Goal: Task Accomplishment & Management: Complete application form

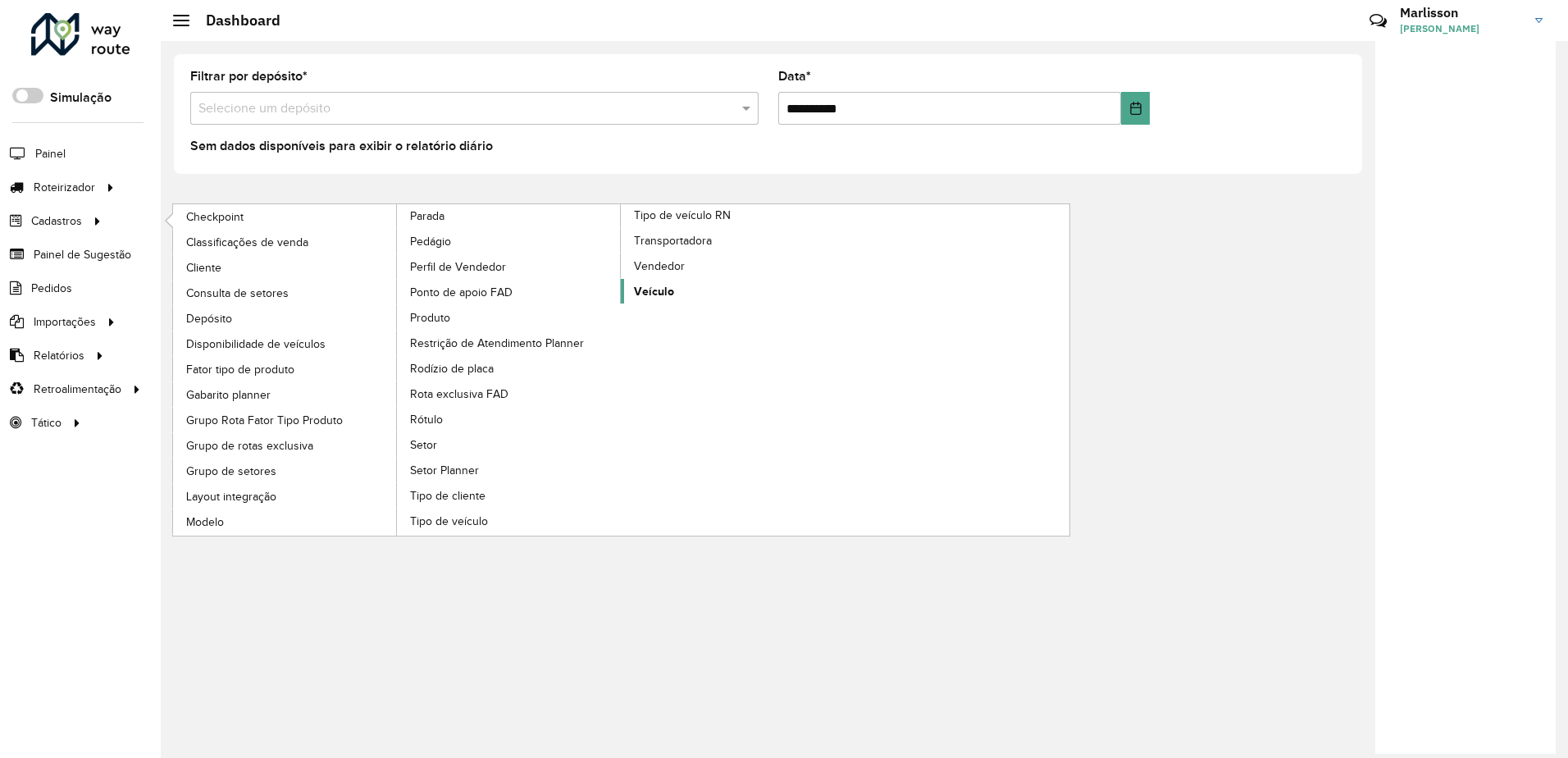
click at [639, 290] on span "Veículo" at bounding box center [654, 292] width 40 height 18
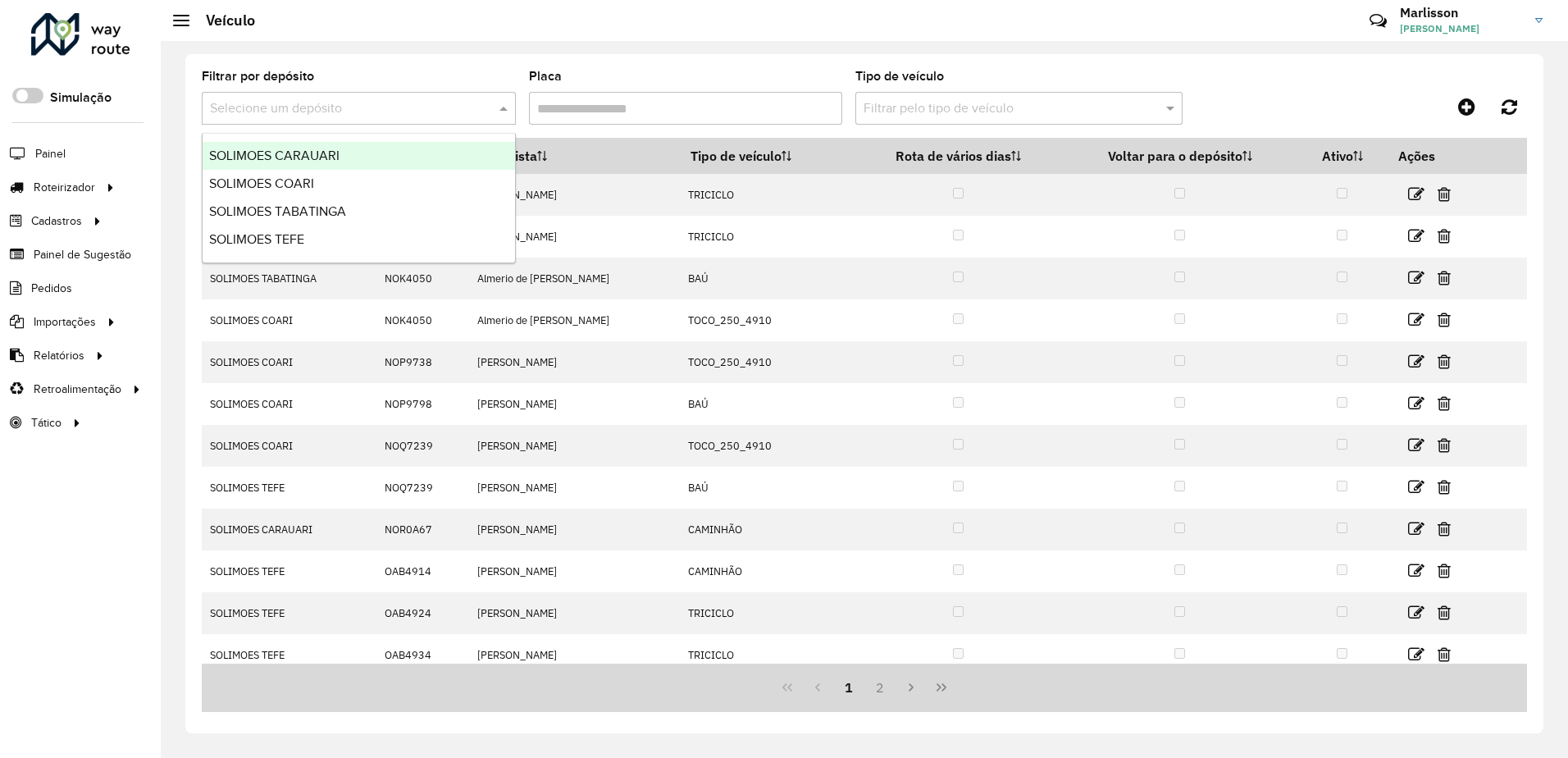
click at [502, 106] on span at bounding box center [505, 108] width 21 height 20
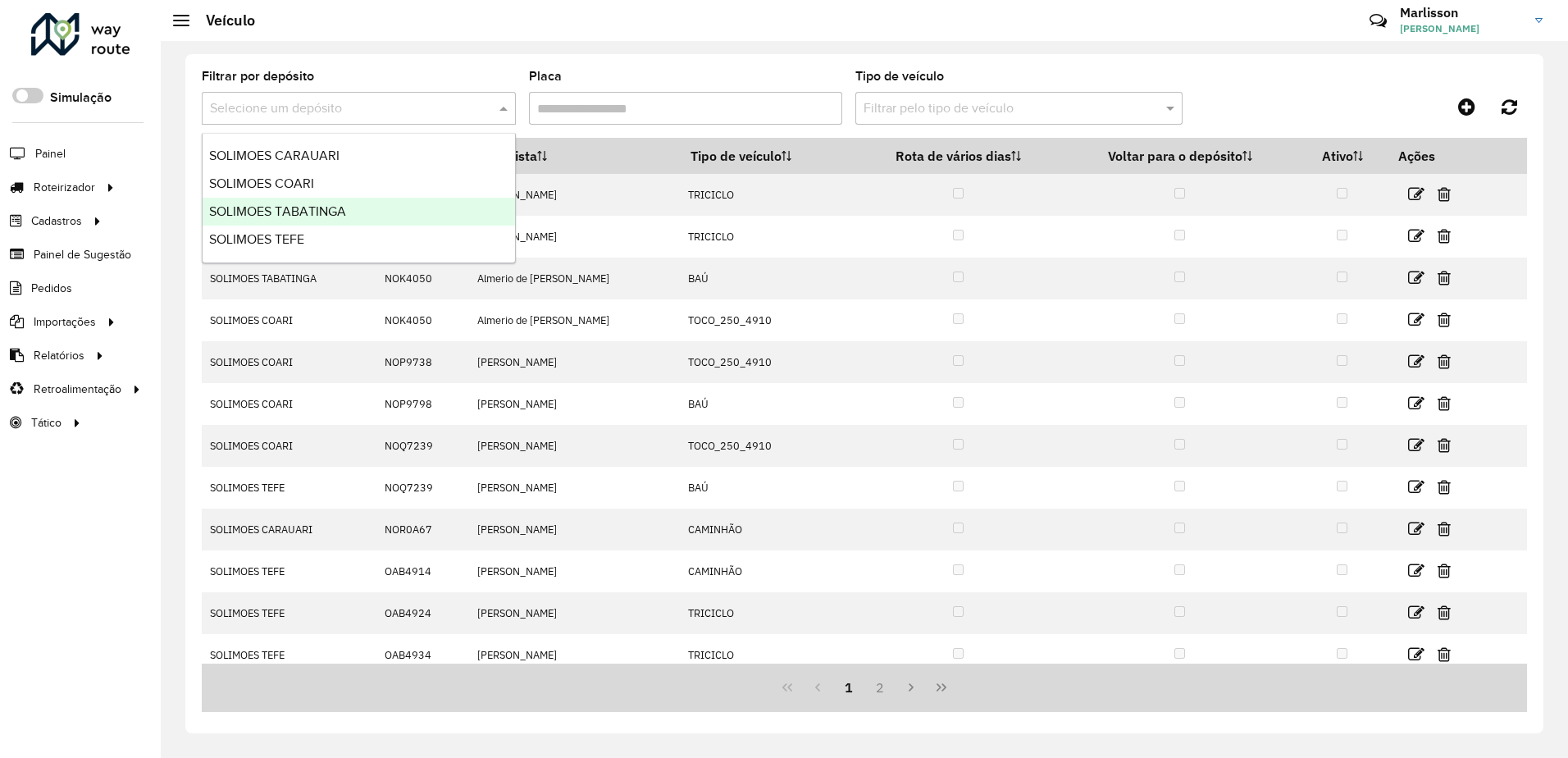
click at [314, 204] on span "SOLIMOES TABATINGA" at bounding box center [277, 211] width 137 height 14
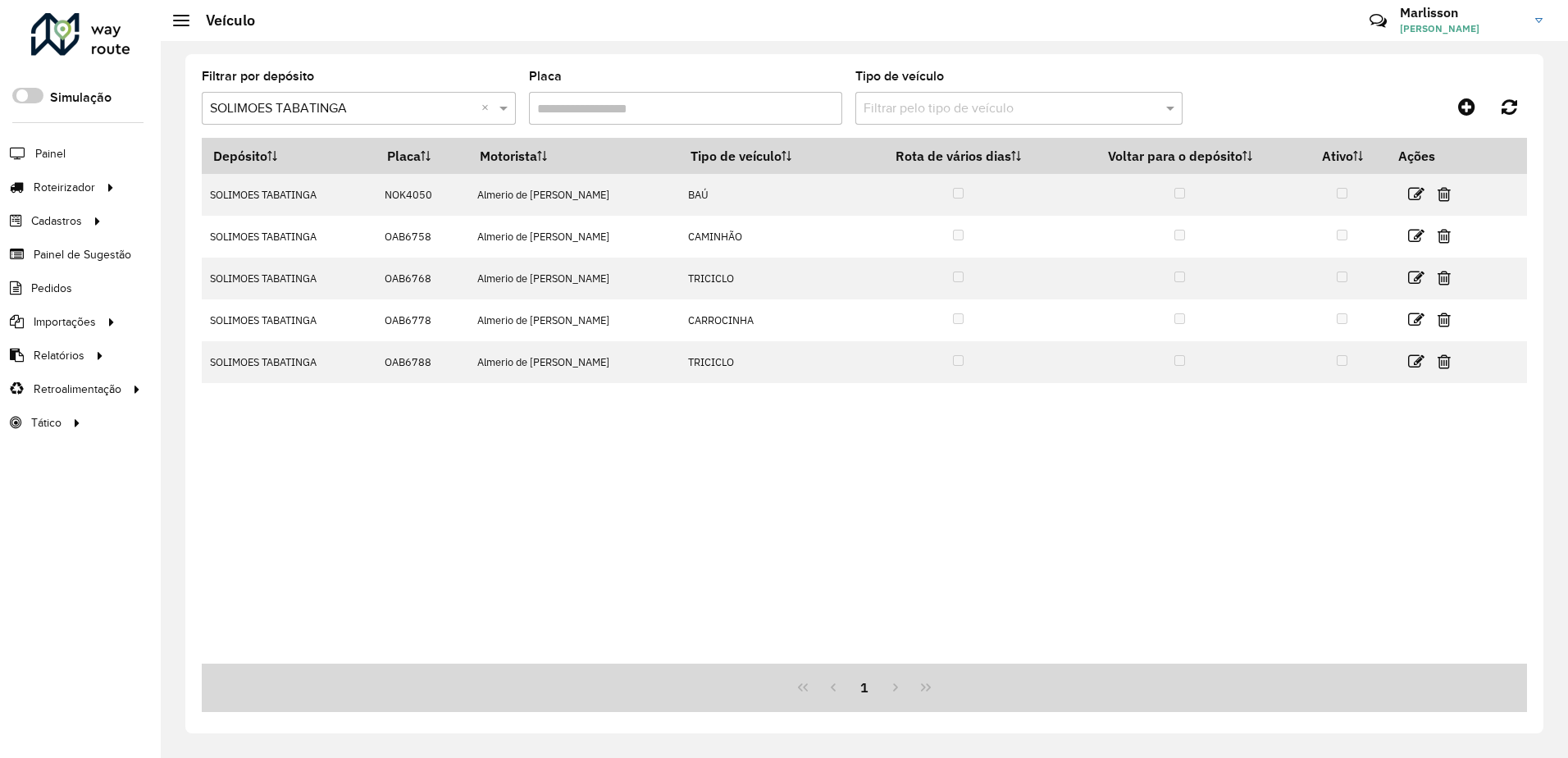
click at [333, 498] on div "Depósito Placa Motorista Tipo de veículo Rota de vários dias Voltar para o depó…" at bounding box center [864, 400] width 1325 height 526
click at [1458, 106] on icon at bounding box center [1467, 106] width 18 height 20
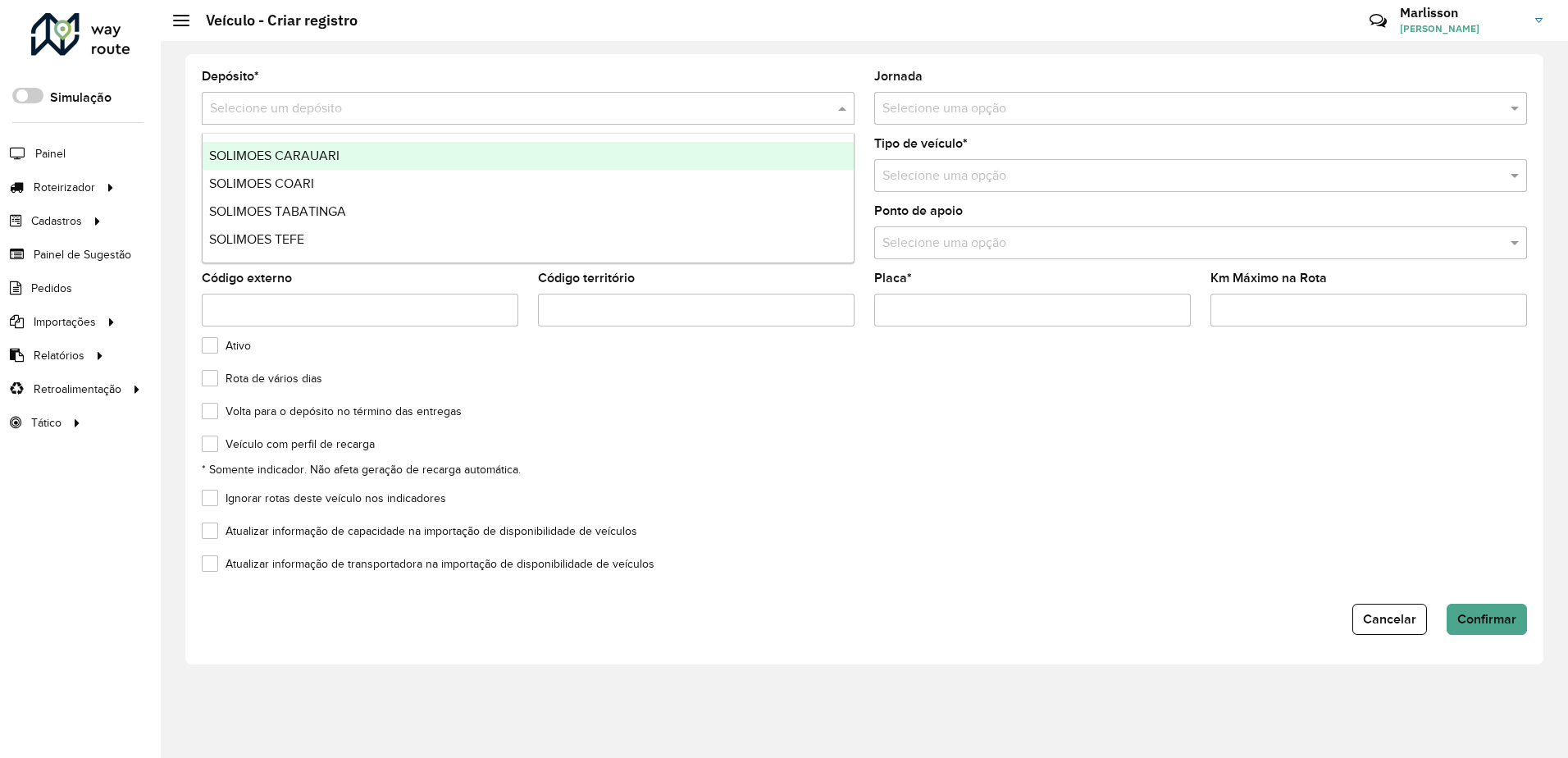
click at [260, 101] on input "text" at bounding box center [512, 109] width 604 height 20
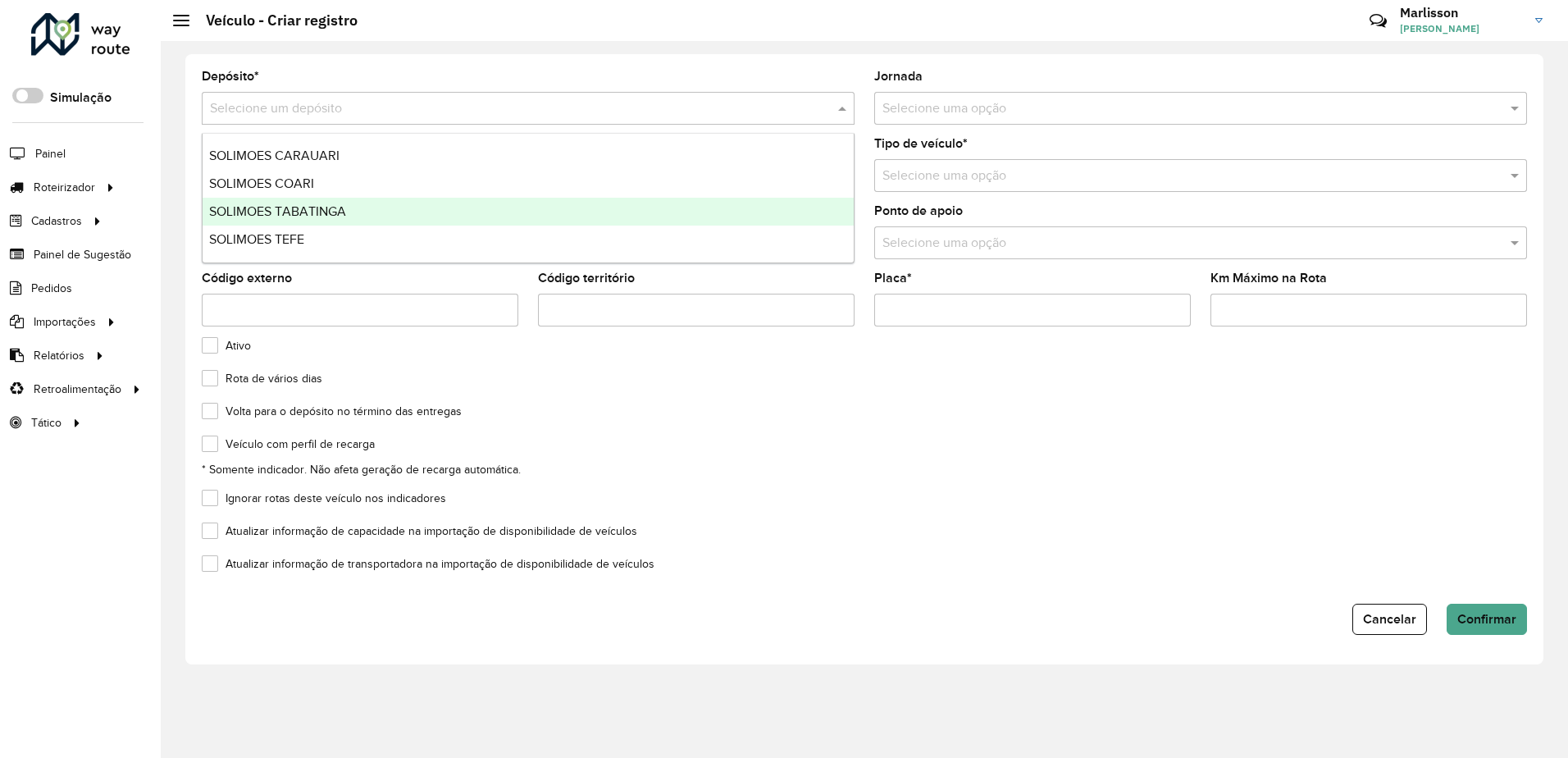
click at [289, 205] on span "SOLIMOES TABATINGA" at bounding box center [277, 211] width 137 height 14
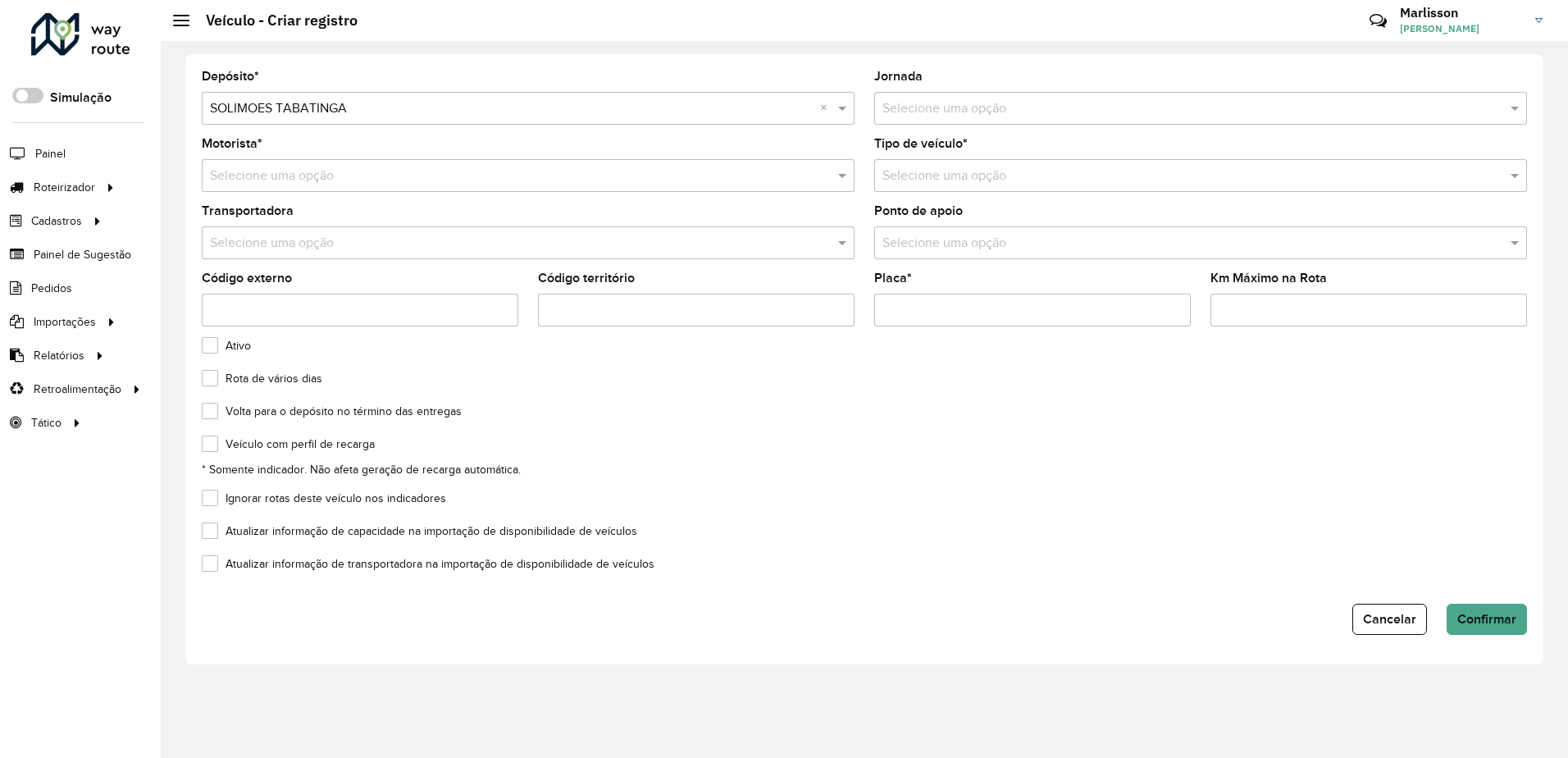
click at [926, 176] on input "text" at bounding box center [1184, 176] width 604 height 20
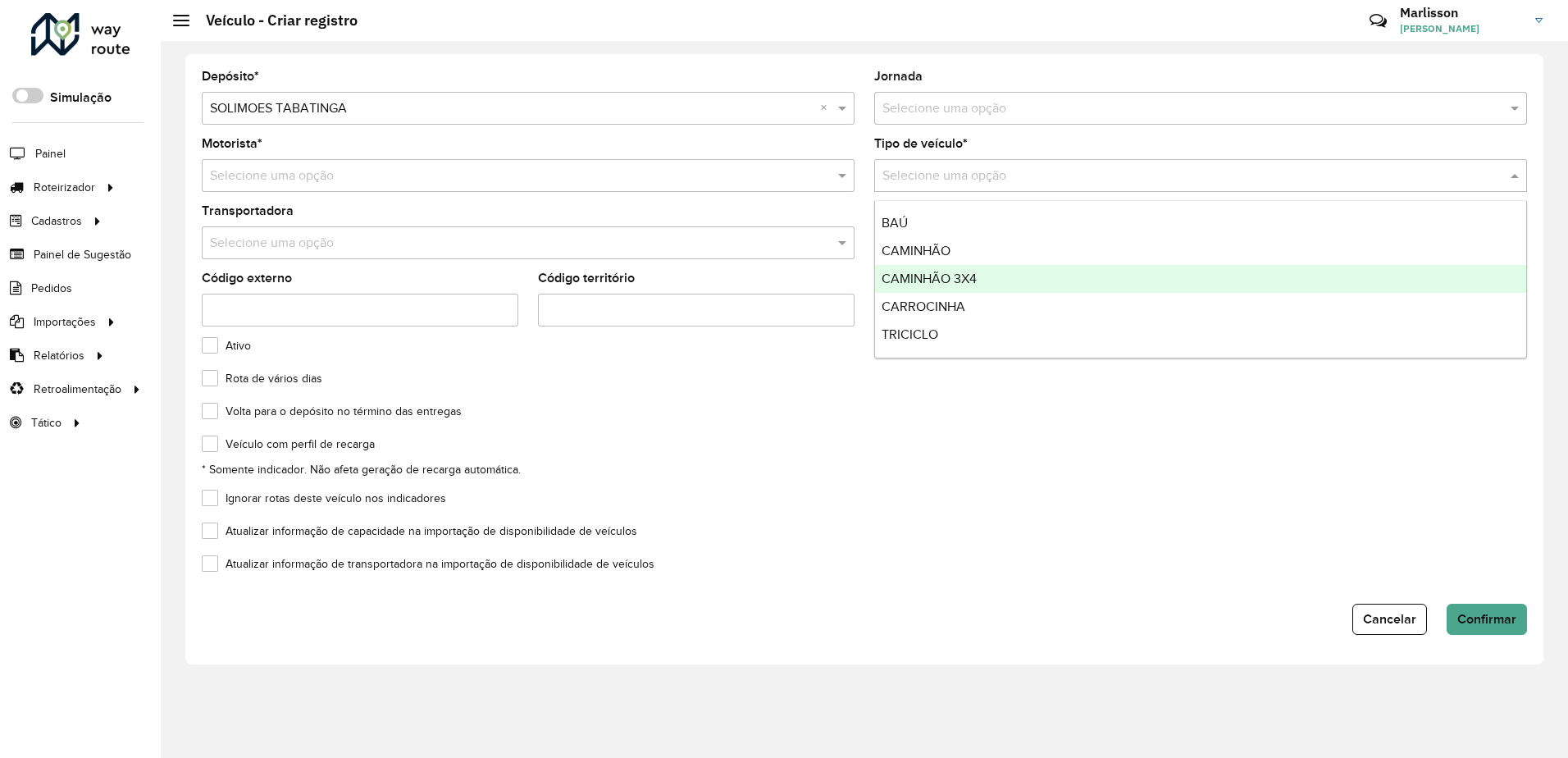
click at [908, 270] on div "CAMINHÃO 3X4" at bounding box center [1200, 278] width 651 height 28
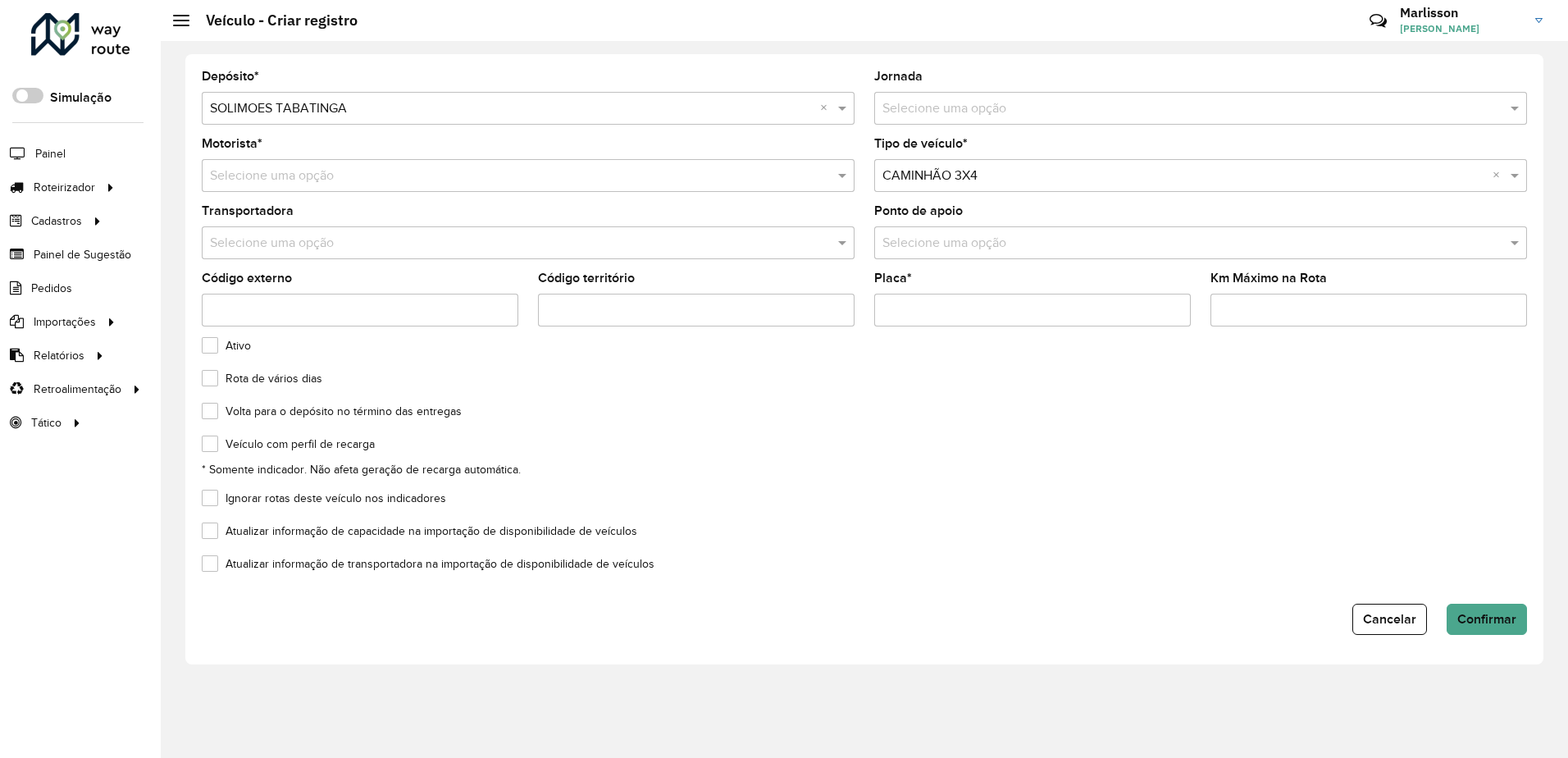
click at [284, 174] on input "text" at bounding box center [512, 176] width 604 height 20
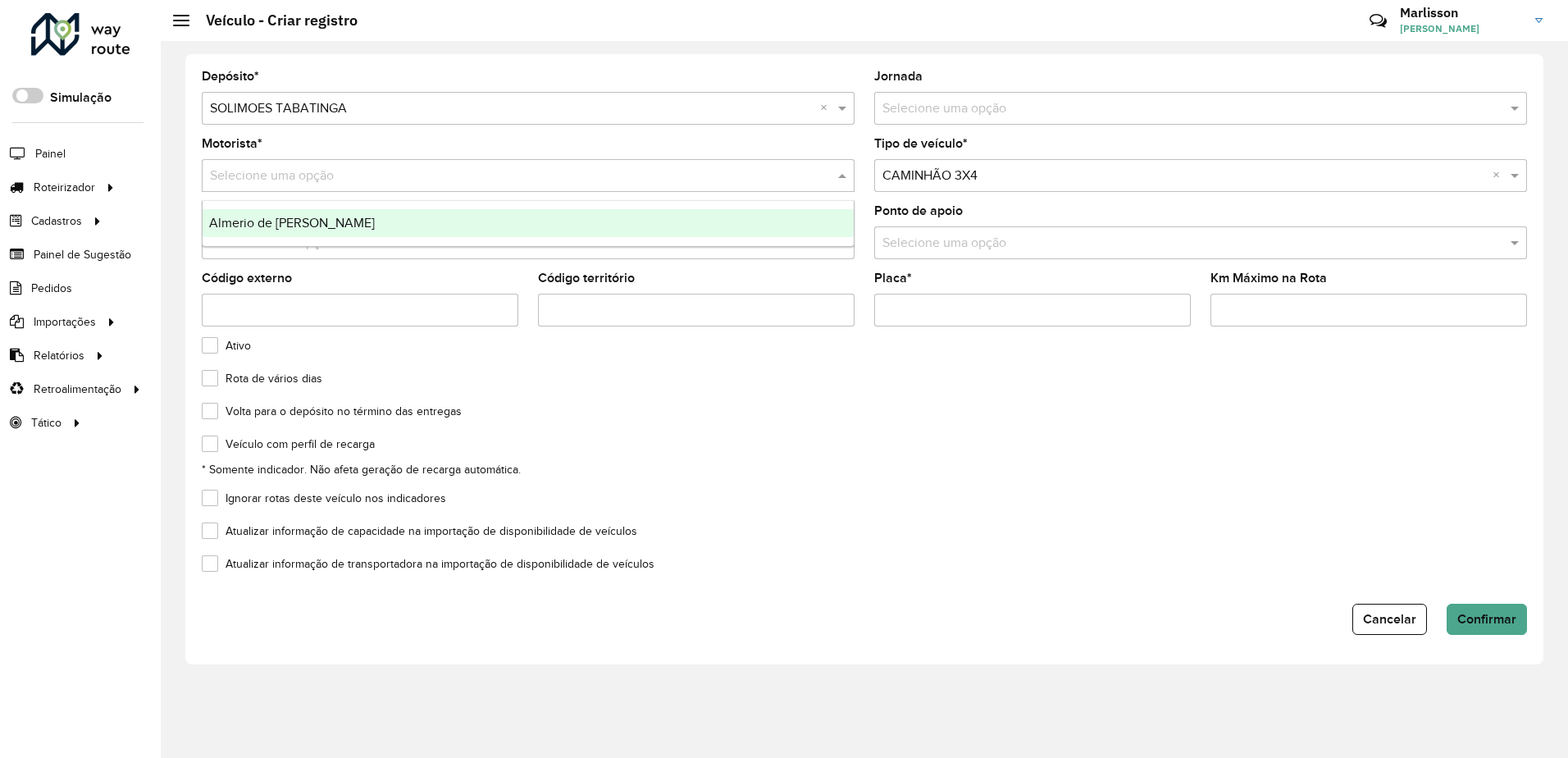
click at [284, 225] on span "Almerio de [PERSON_NAME]" at bounding box center [292, 222] width 165 height 14
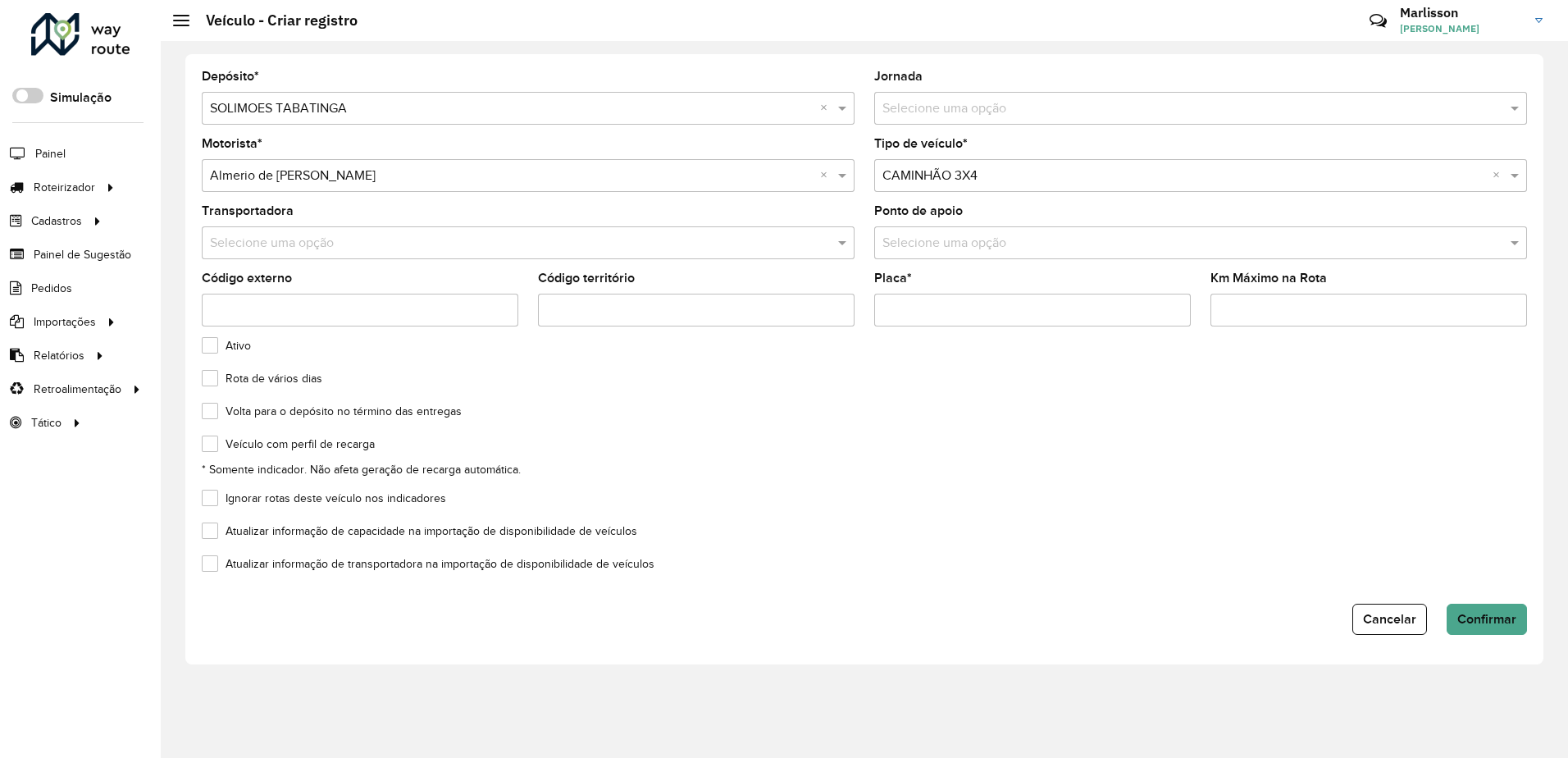
click at [965, 318] on input "Placa *" at bounding box center [1032, 310] width 317 height 32
type input "*******"
drag, startPoint x: 206, startPoint y: 445, endPoint x: 205, endPoint y: 455, distance: 10.0
click at [205, 455] on div "Veículo com perfil de recarga" at bounding box center [864, 447] width 1325 height 20
drag, startPoint x: 205, startPoint y: 455, endPoint x: 211, endPoint y: 496, distance: 41.4
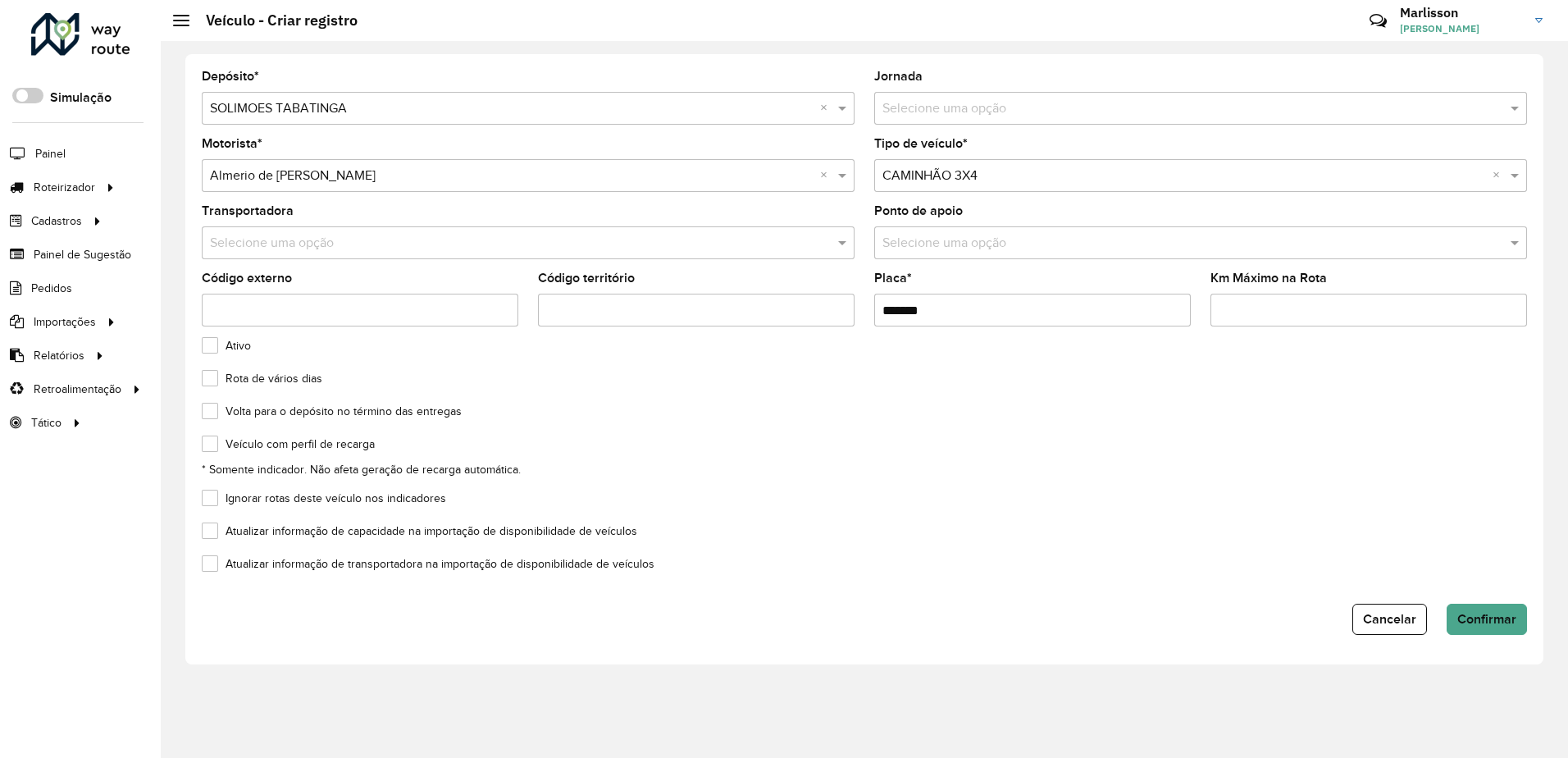
click at [213, 496] on label "Ignorar rotas deste veículo nos indicadores" at bounding box center [323, 498] width 245 height 18
drag, startPoint x: 210, startPoint y: 534, endPoint x: 210, endPoint y: 549, distance: 15.0
click at [210, 535] on label "Atualizar informação de capacidade na importação de disponibilidade de veículos" at bounding box center [419, 531] width 436 height 18
click at [210, 560] on label "Atualizar informação de transportadora na importação de disponibilidade de veíc…" at bounding box center [428, 564] width 452 height 18
click at [212, 502] on label "Ignorar rotas deste veículo nos indicadores" at bounding box center [323, 498] width 245 height 18
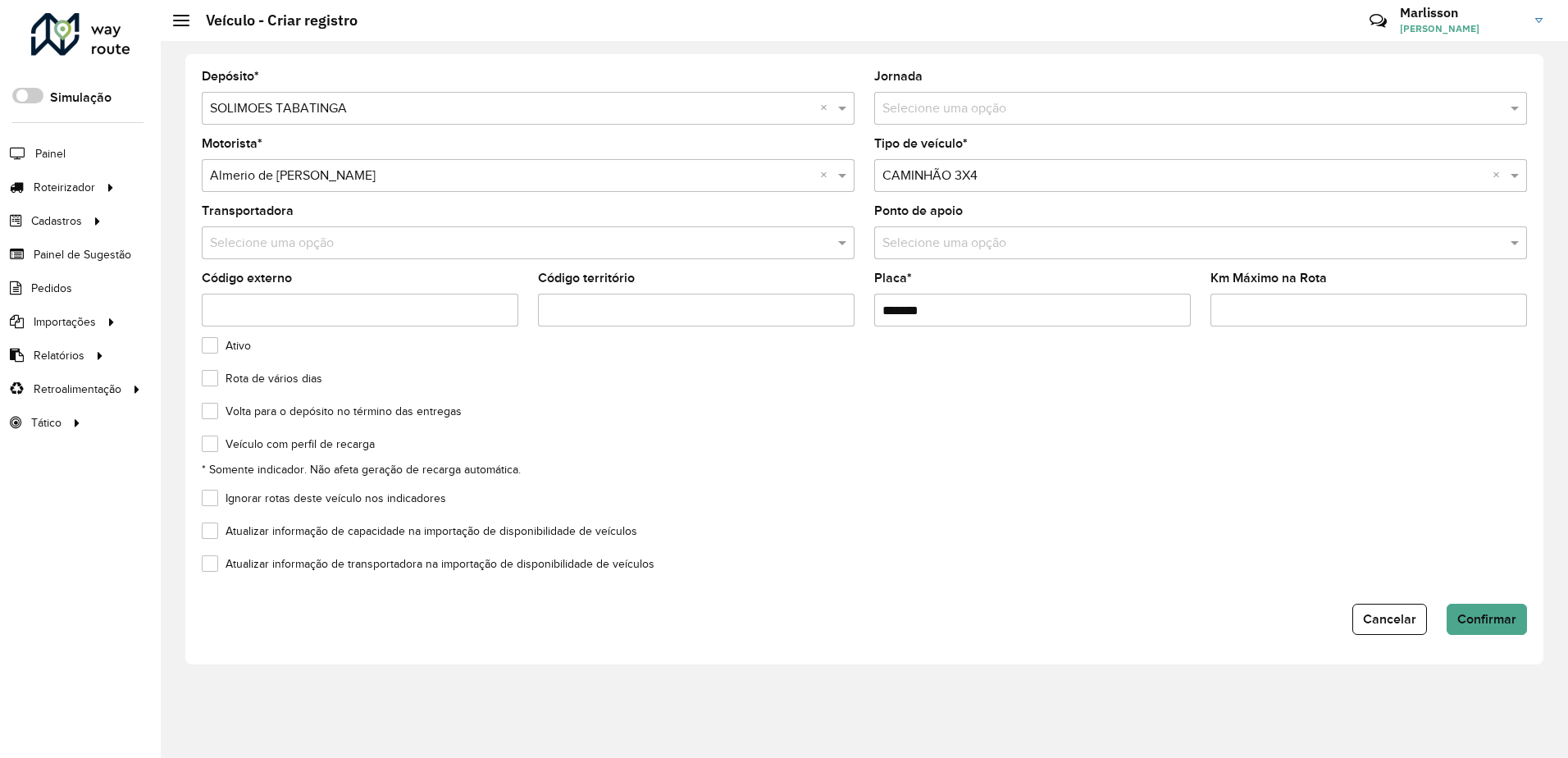
click at [214, 446] on label "Veículo com perfil de recarga" at bounding box center [288, 444] width 173 height 18
click at [1479, 625] on span "Confirmar" at bounding box center [1486, 618] width 59 height 14
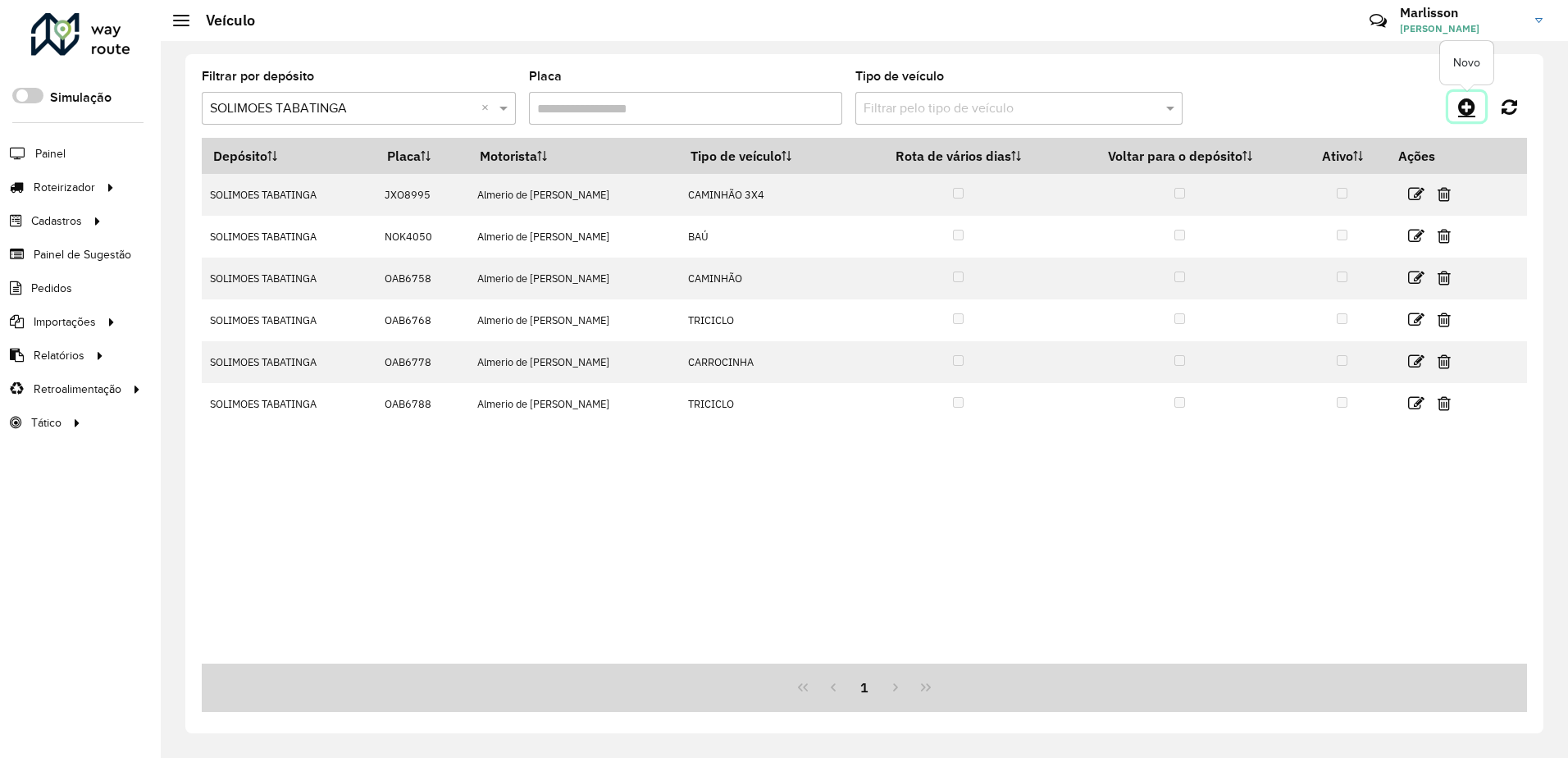
click at [1463, 106] on icon at bounding box center [1467, 106] width 18 height 20
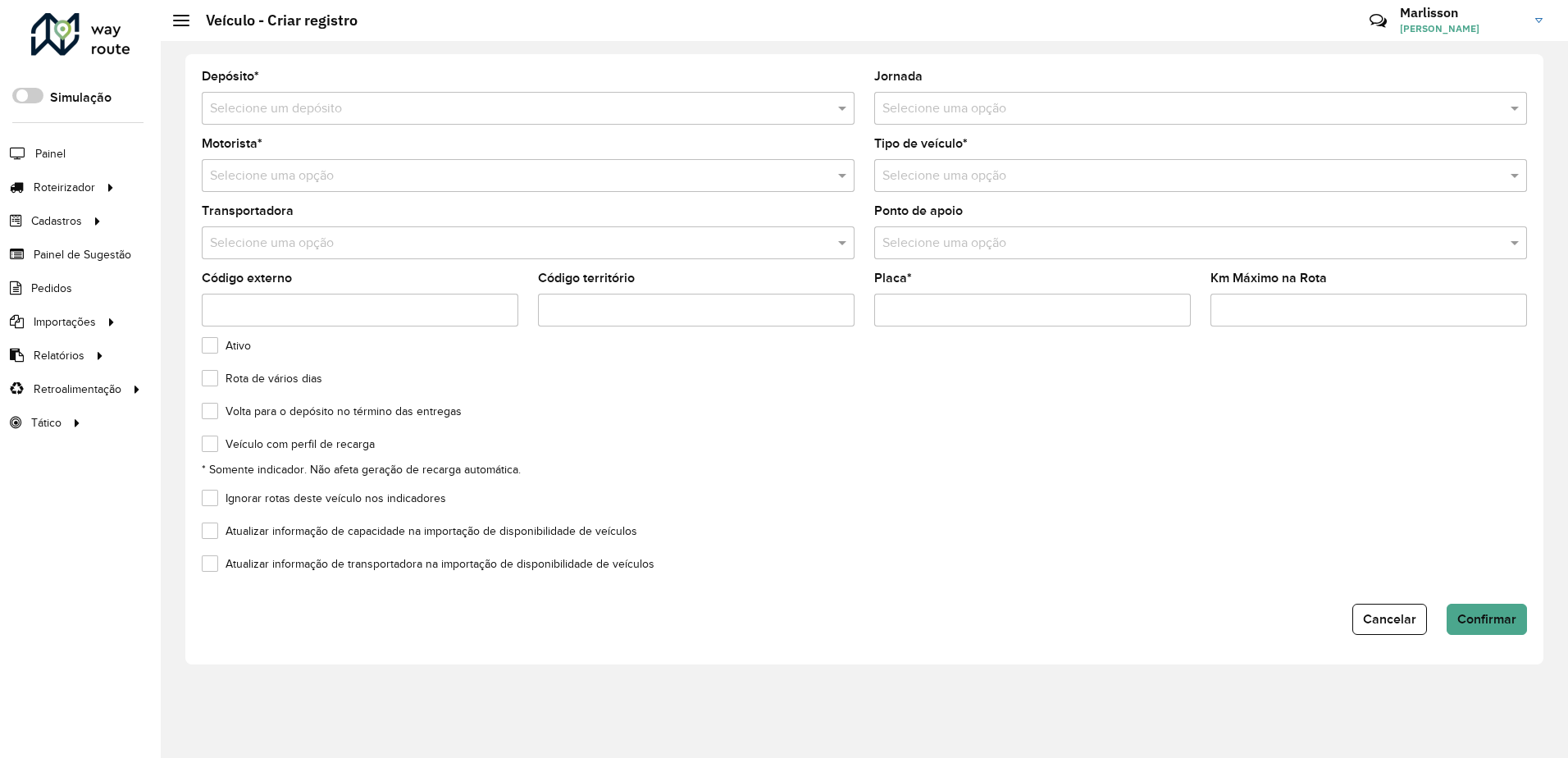
click at [291, 104] on input "text" at bounding box center [512, 109] width 604 height 20
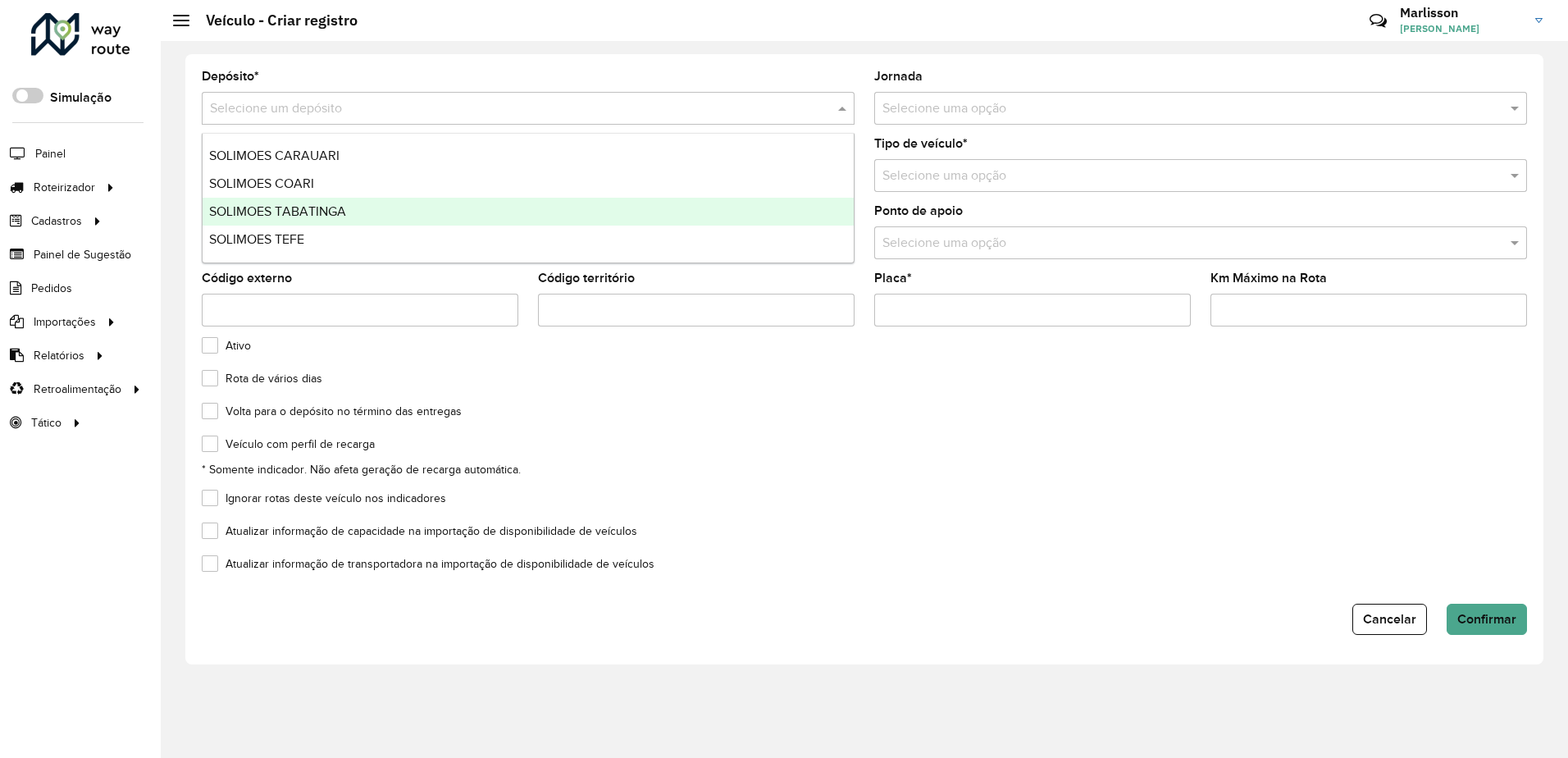
click at [292, 210] on span "SOLIMOES TABATINGA" at bounding box center [277, 211] width 137 height 14
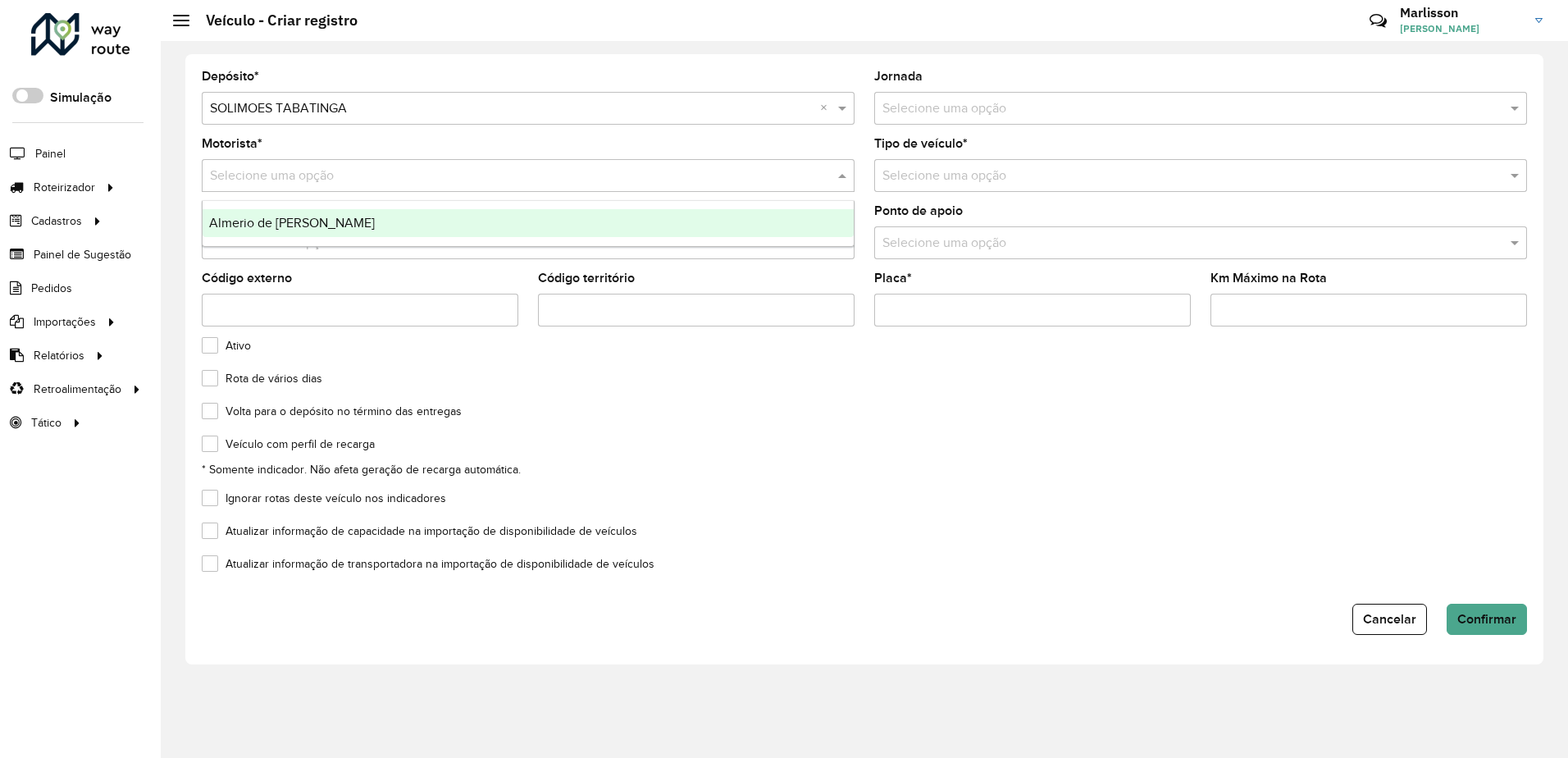
click at [314, 180] on input "text" at bounding box center [512, 176] width 604 height 20
drag, startPoint x: 309, startPoint y: 217, endPoint x: 467, endPoint y: 219, distance: 158.0
click at [309, 218] on span "Almerio de [PERSON_NAME]" at bounding box center [292, 222] width 165 height 14
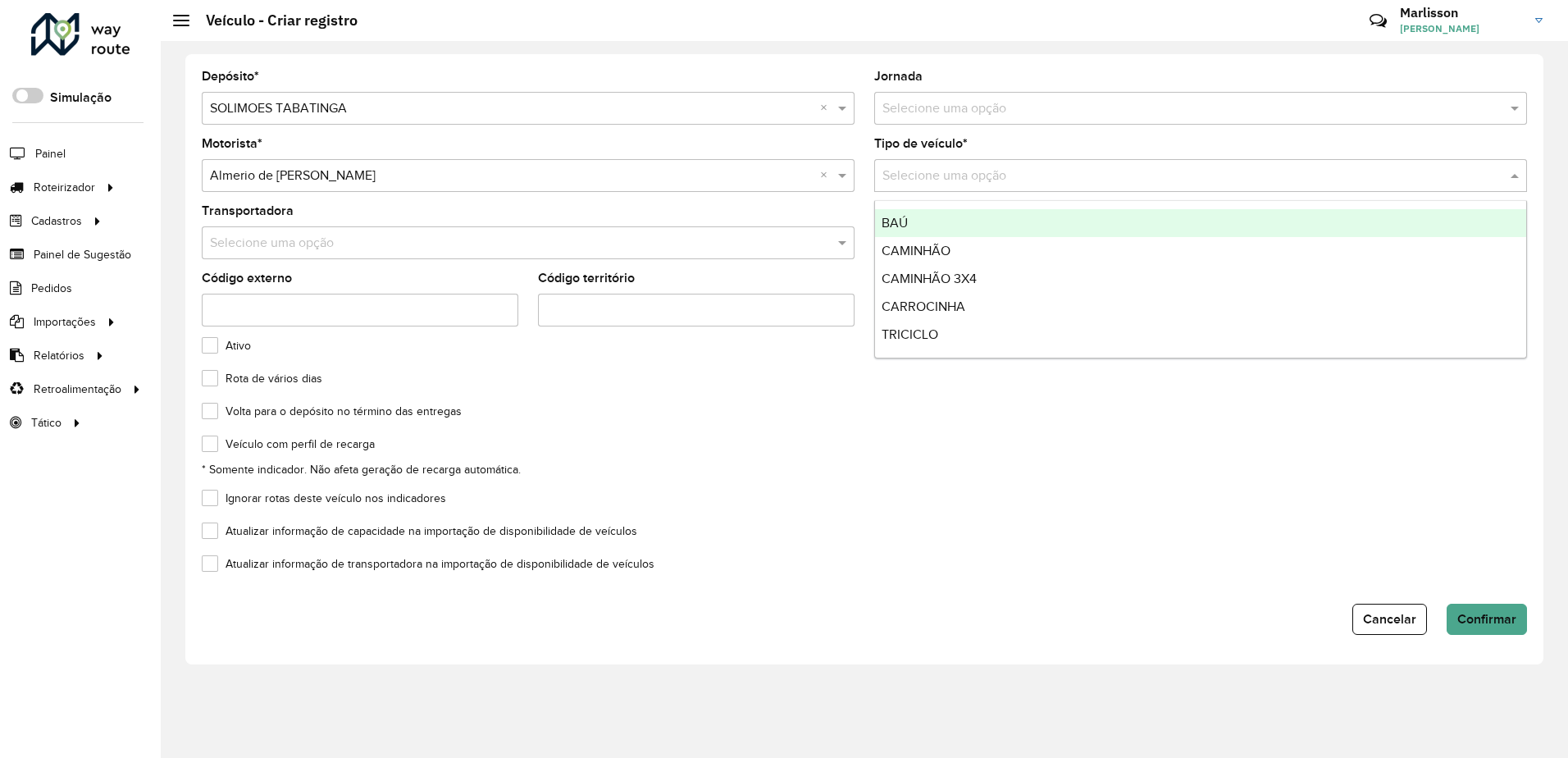
click at [929, 168] on input "text" at bounding box center [1184, 176] width 604 height 20
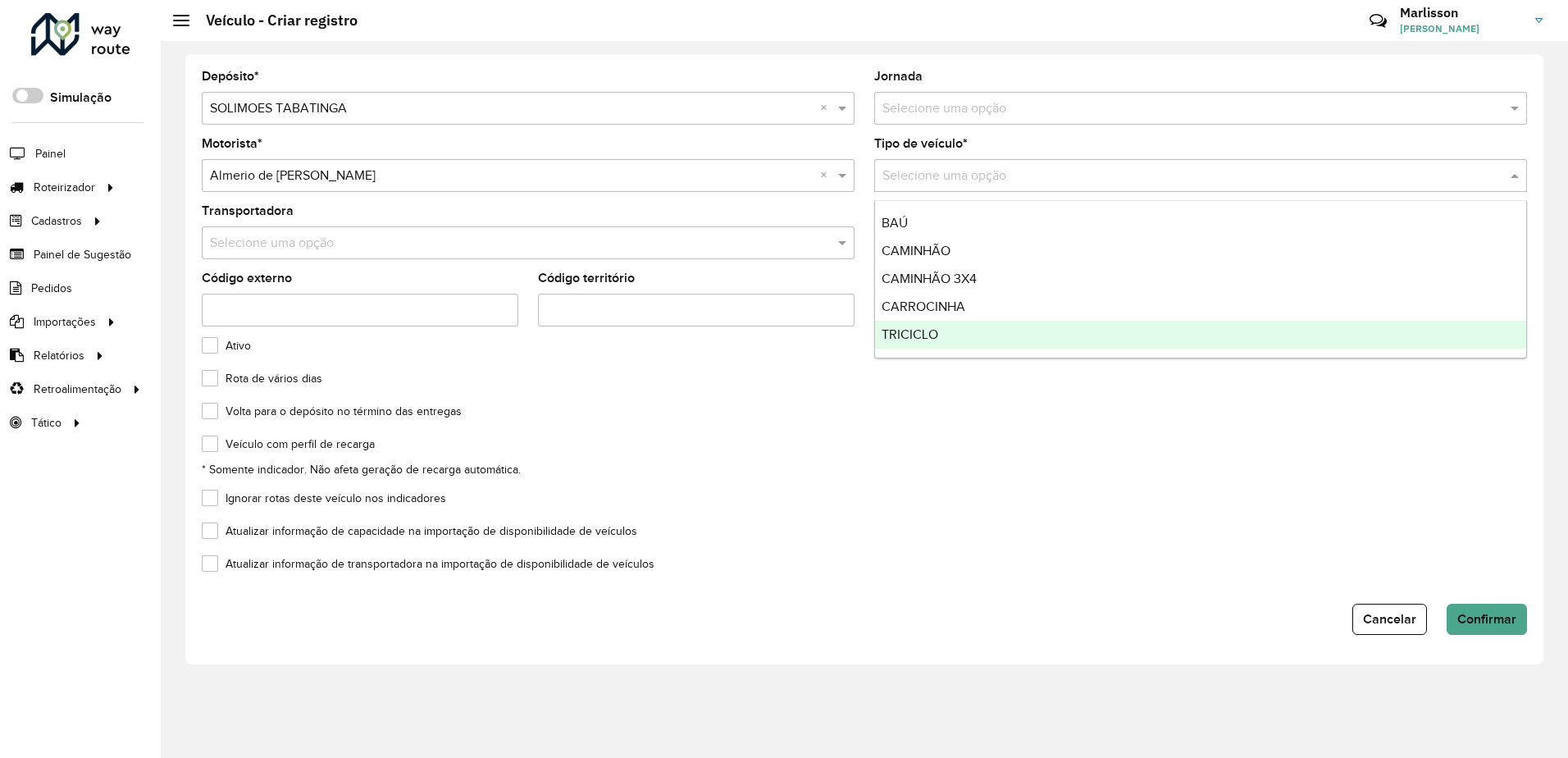
click at [904, 333] on span "TRICICLO" at bounding box center [910, 334] width 57 height 14
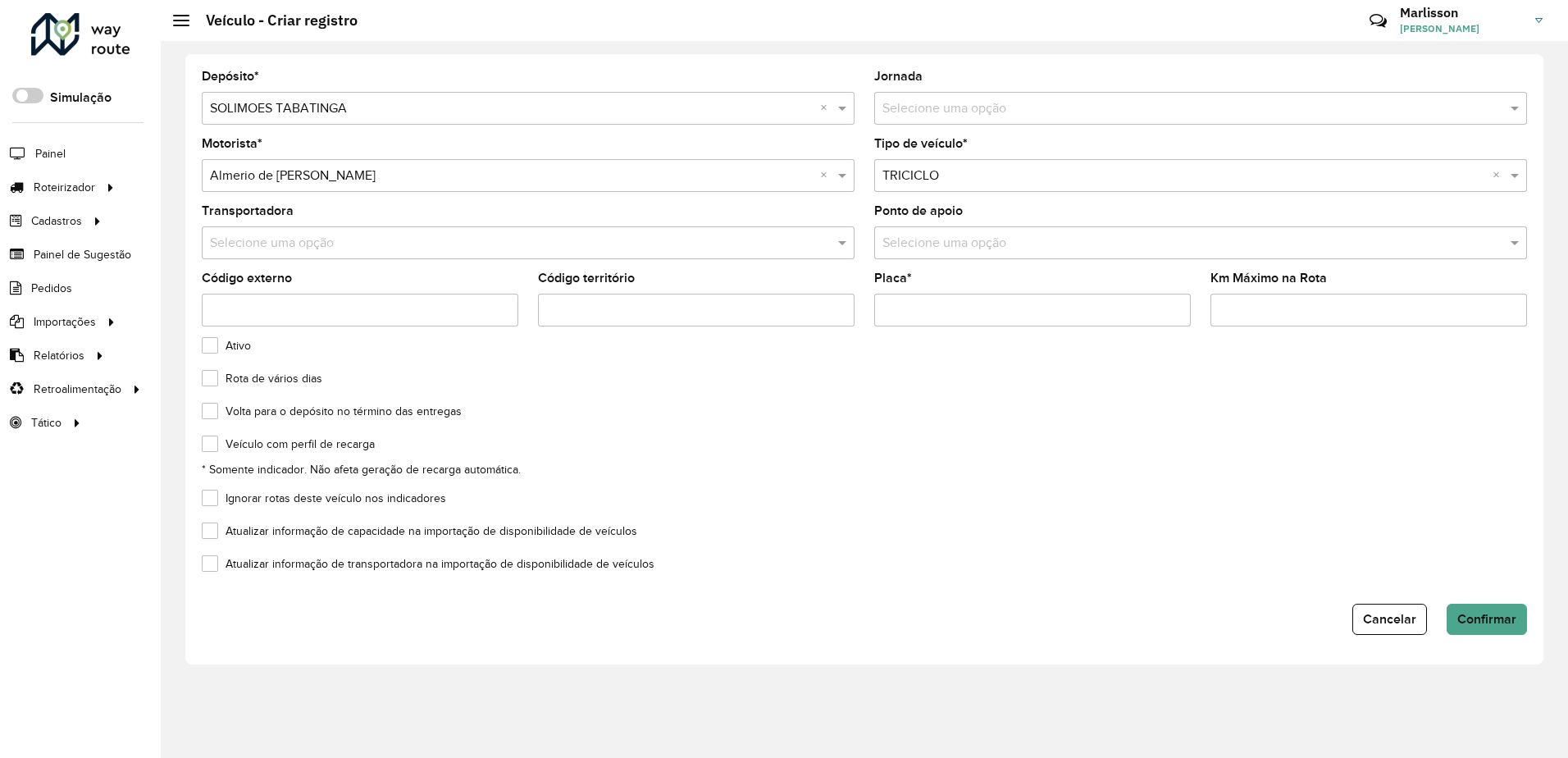
click at [906, 314] on input "Placa *" at bounding box center [1032, 310] width 317 height 32
type input "*******"
drag, startPoint x: 210, startPoint y: 435, endPoint x: 209, endPoint y: 450, distance: 15.0
click at [210, 442] on label "Veículo com perfil de recarga" at bounding box center [288, 444] width 173 height 18
click at [215, 529] on label "Atualizar informação de capacidade na importação de disponibilidade de veículos" at bounding box center [419, 531] width 436 height 18
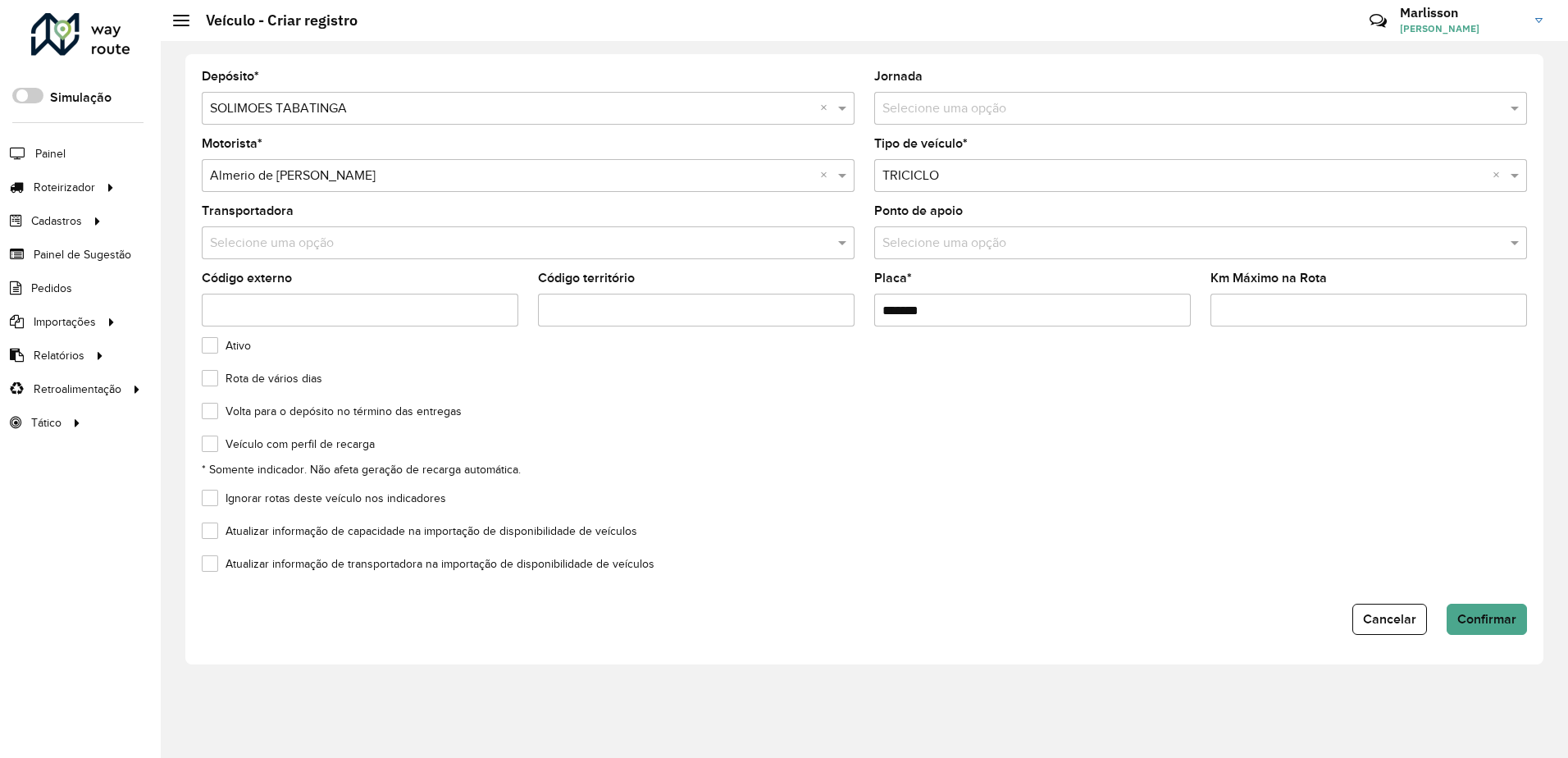
click at [210, 567] on label "Atualizar informação de transportadora na importação de disponibilidade de veíc…" at bounding box center [428, 564] width 452 height 18
click at [1482, 615] on span "Confirmar" at bounding box center [1486, 618] width 59 height 14
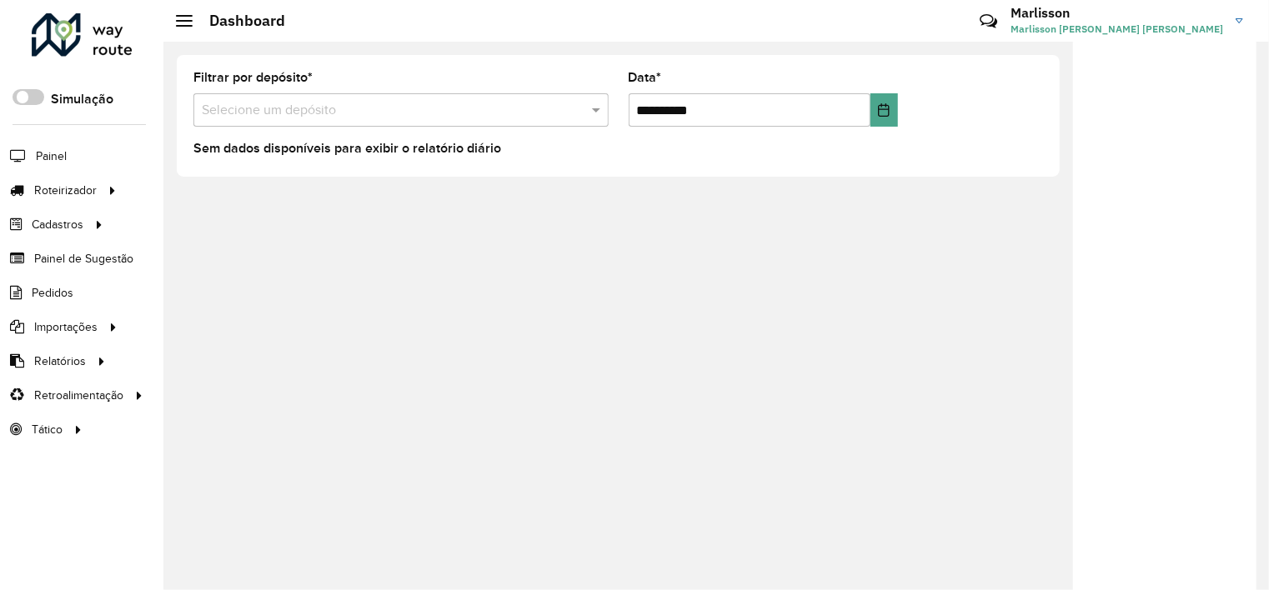
click at [127, 586] on div "Roteirizador AmbevTech Simulação Painel Roteirizador Entregas Vendas Cadastros …" at bounding box center [81, 295] width 163 height 590
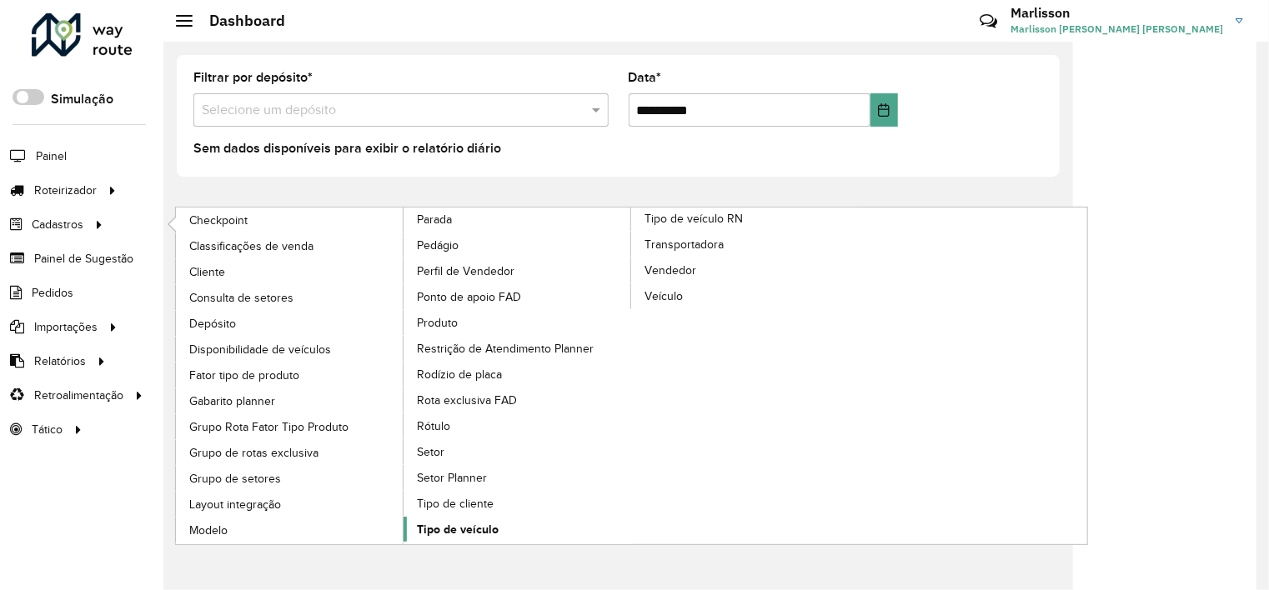
click at [465, 521] on span "Tipo de veículo" at bounding box center [458, 530] width 82 height 18
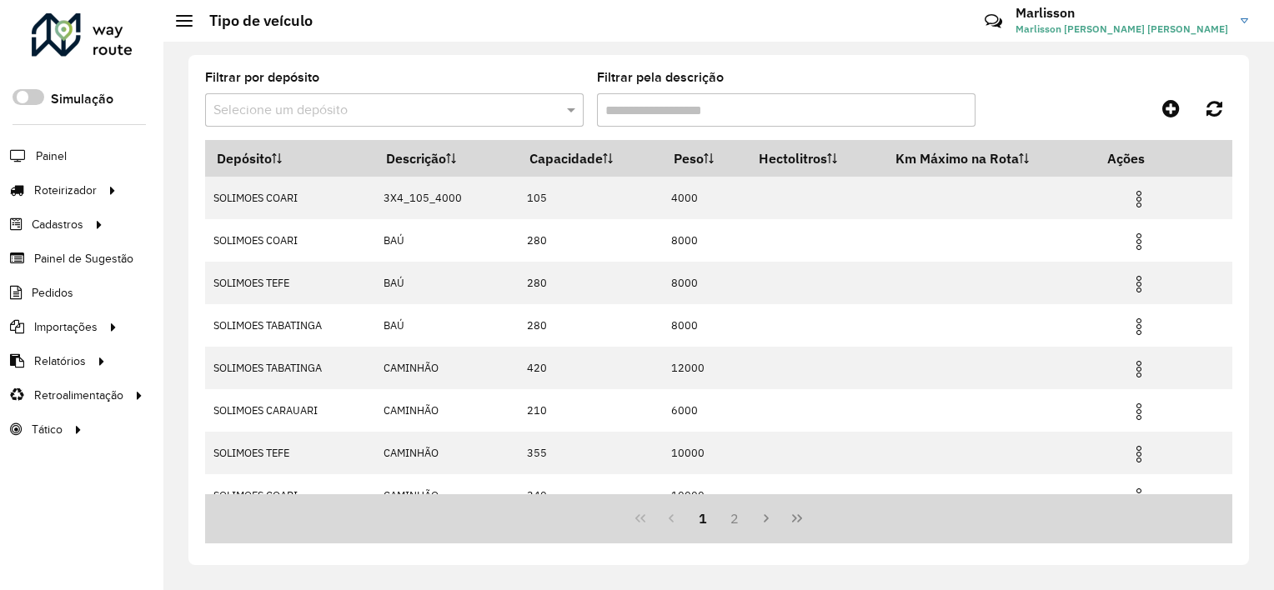
click at [289, 116] on input "text" at bounding box center [378, 111] width 329 height 20
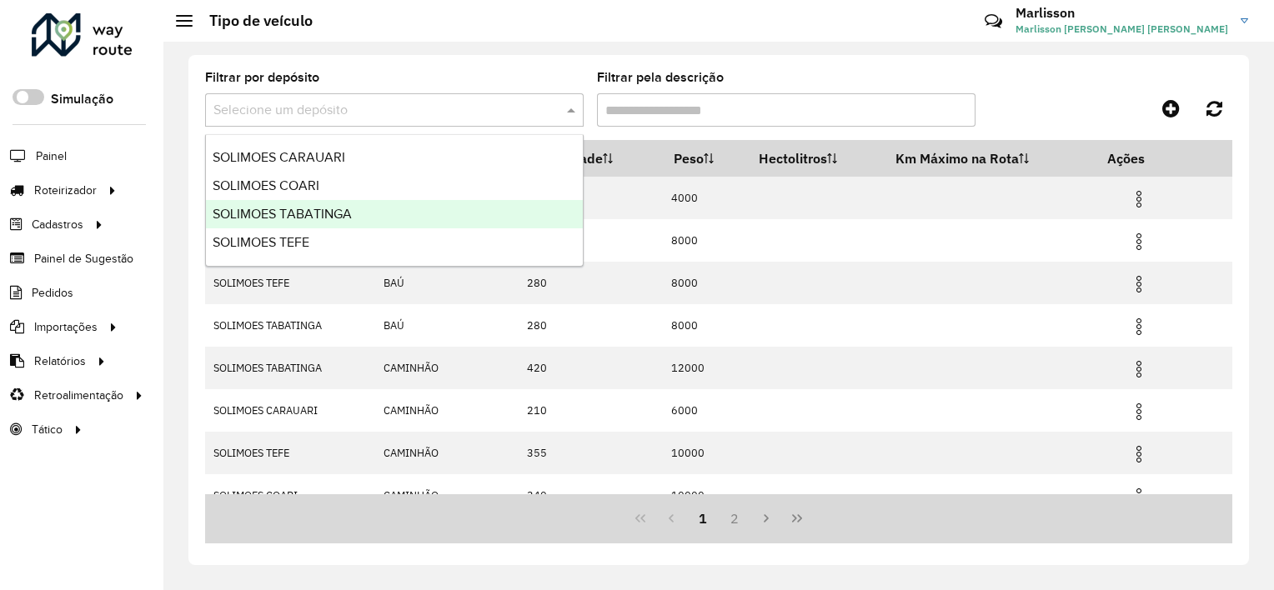
click at [299, 214] on span "SOLIMOES TABATINGA" at bounding box center [282, 214] width 139 height 14
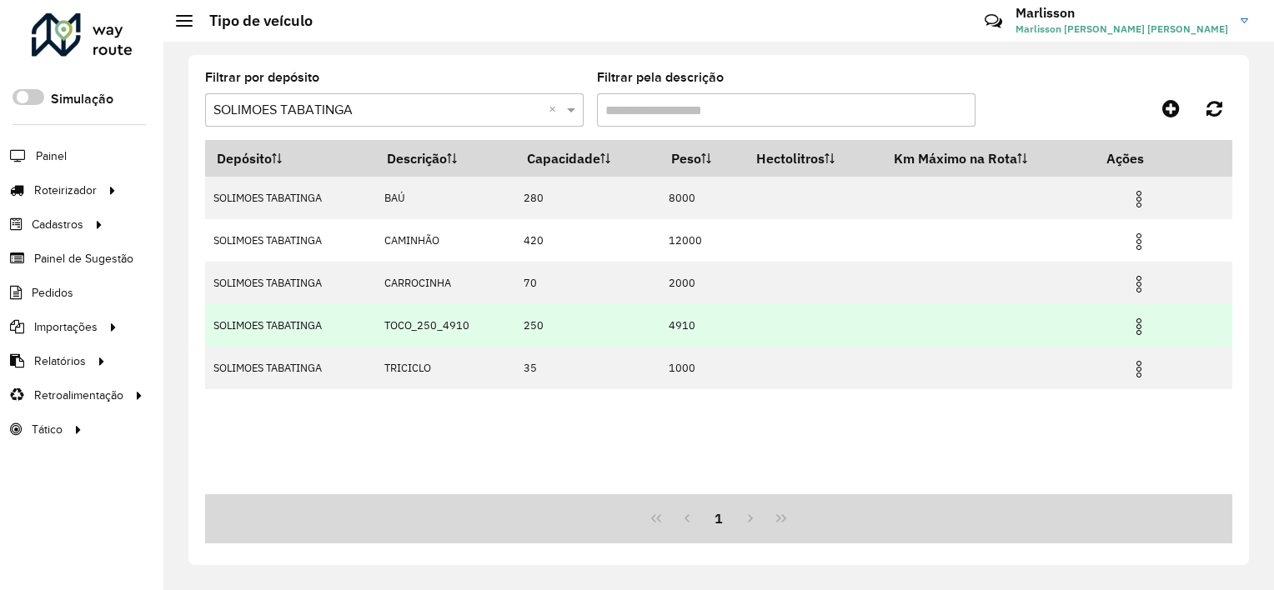
click at [1144, 328] on img at bounding box center [1139, 327] width 20 height 20
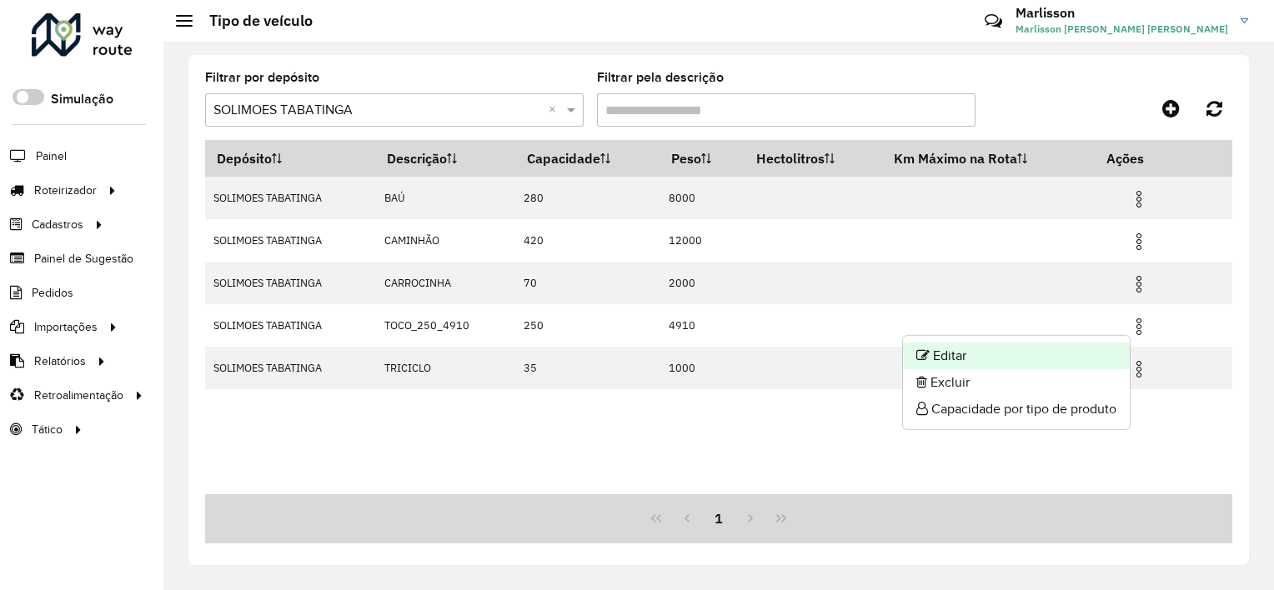
click at [961, 350] on li "Editar" at bounding box center [1016, 356] width 227 height 27
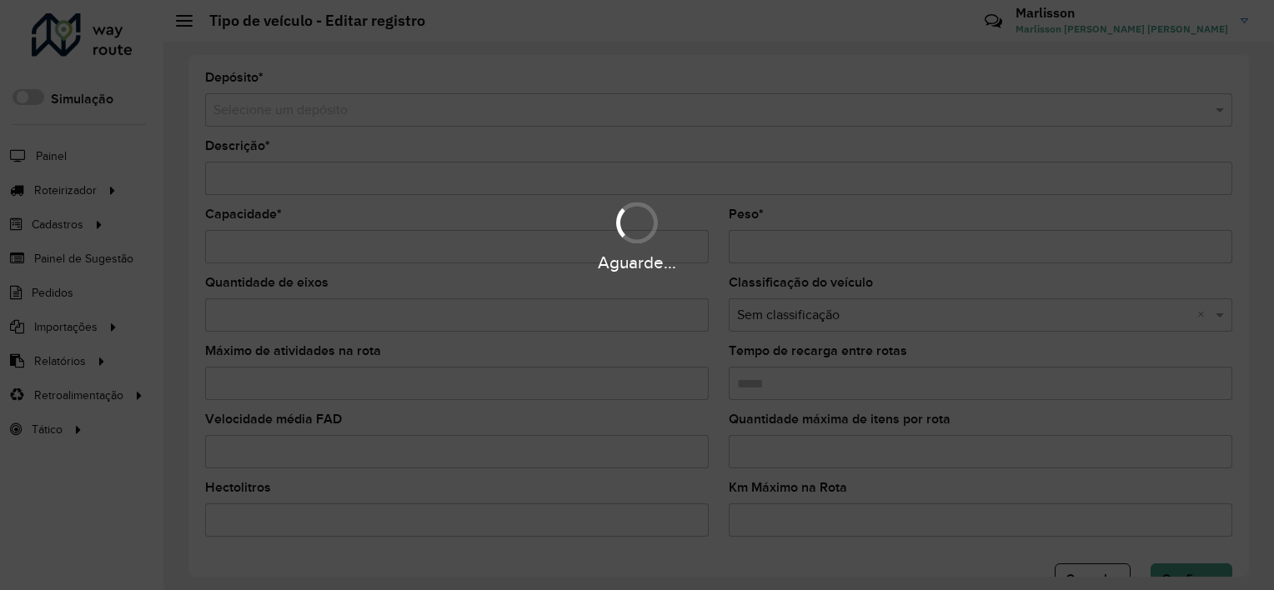
type input "**********"
type input "***"
type input "****"
type input "*****"
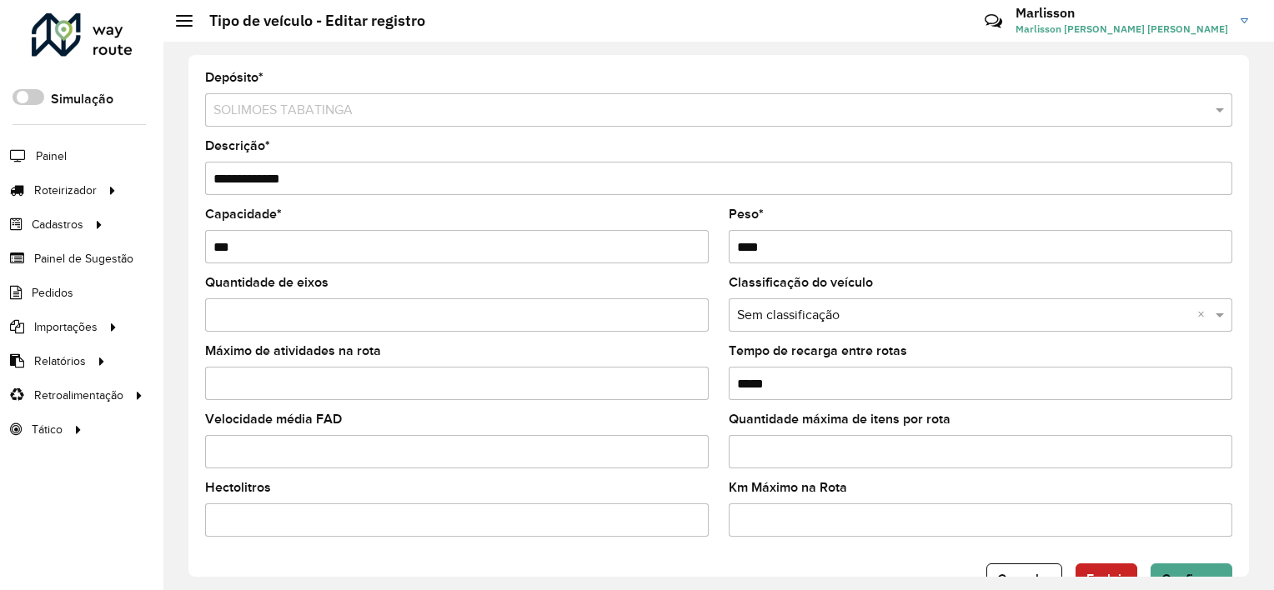
drag, startPoint x: 288, startPoint y: 252, endPoint x: 154, endPoint y: 259, distance: 133.6
click at [154, 259] on div "Roteirizador AmbevTech Simulação Painel Roteirizador Entregas Vendas Cadastros …" at bounding box center [637, 295] width 1274 height 590
type input "***"
type input "****"
click at [417, 167] on input "**********" at bounding box center [718, 178] width 1027 height 33
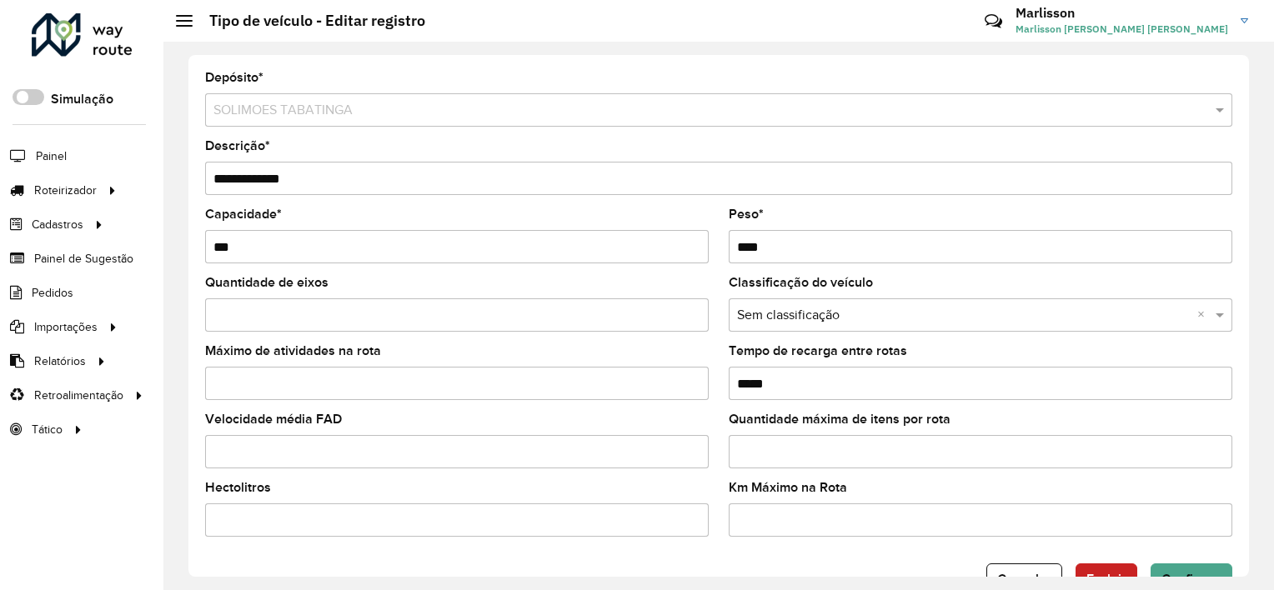
drag, startPoint x: 249, startPoint y: 177, endPoint x: 414, endPoint y: 187, distance: 164.6
click at [414, 187] on input "**********" at bounding box center [718, 178] width 1027 height 33
type input "*"
type input "**********"
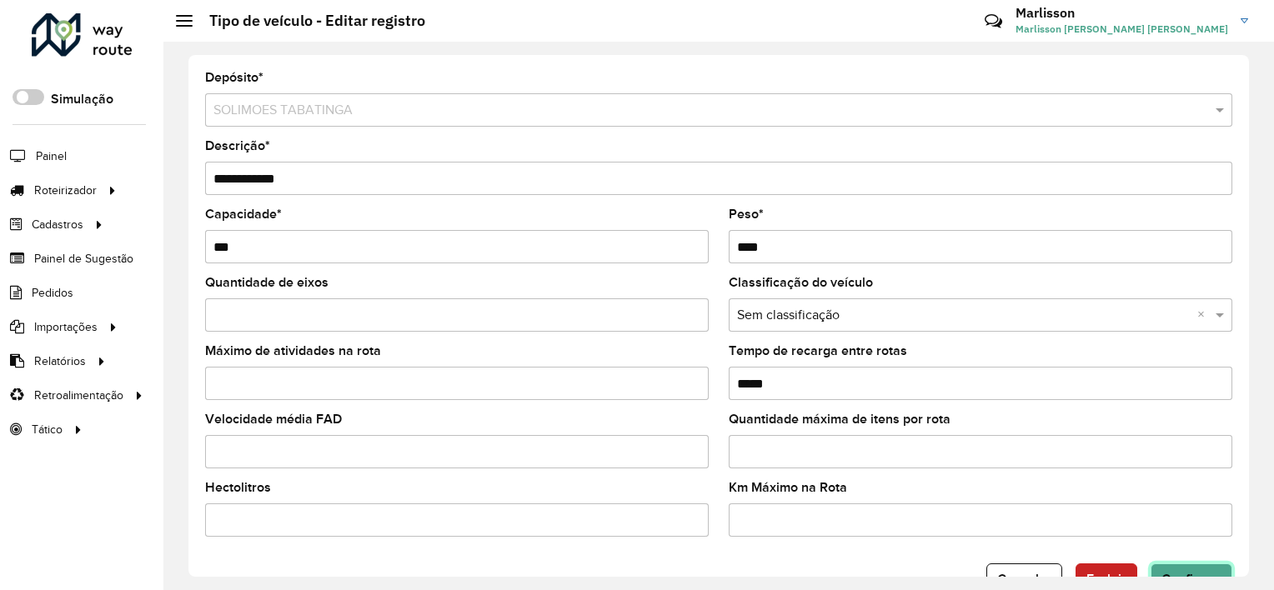
click at [1174, 572] on span "Confirmar" at bounding box center [1192, 579] width 60 height 14
